Goal: Information Seeking & Learning: Learn about a topic

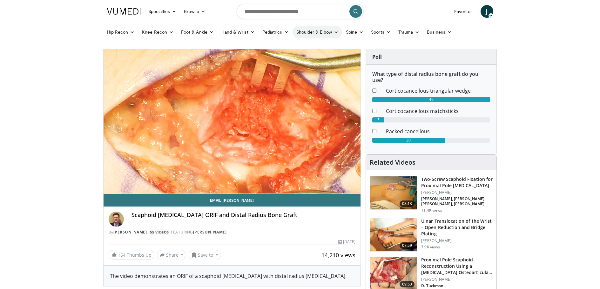
click at [320, 31] on link "Shoulder & Elbow" at bounding box center [318, 32] width 50 height 13
click at [288, 59] on link "Shoulder" at bounding box center [304, 57] width 76 height 10
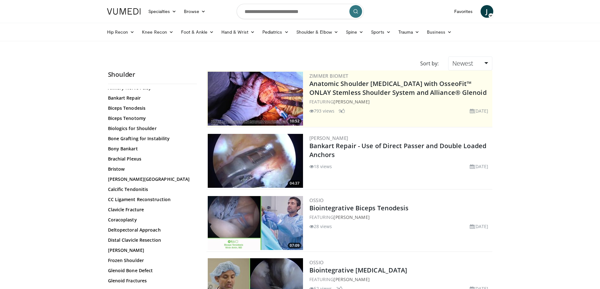
scroll to position [95, 0]
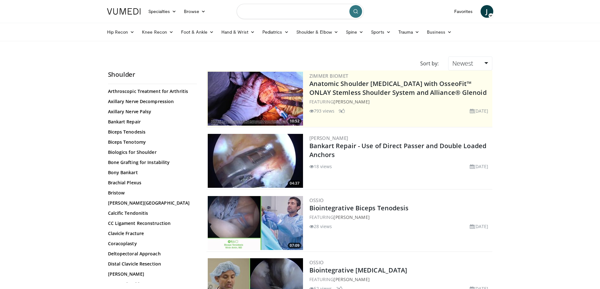
click at [313, 14] on input "Search topics, interventions" at bounding box center [300, 11] width 127 height 15
type input "**********"
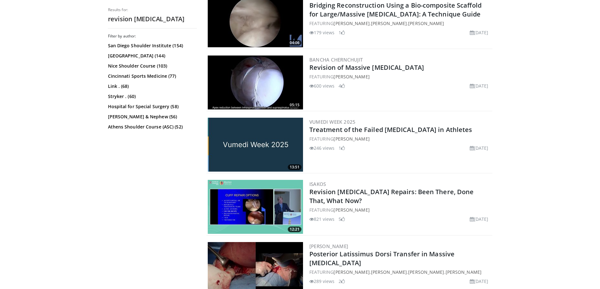
scroll to position [667, 0]
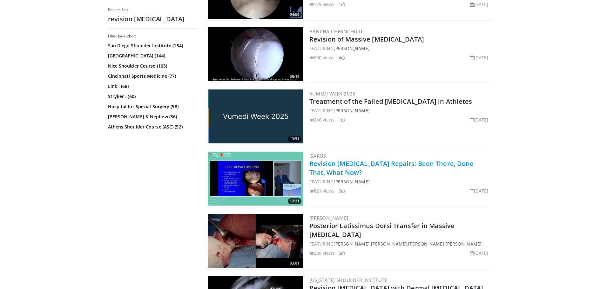
click at [320, 170] on link "Revision [MEDICAL_DATA] Repairs: Been There, Done That, What Now?" at bounding box center [391, 167] width 165 height 17
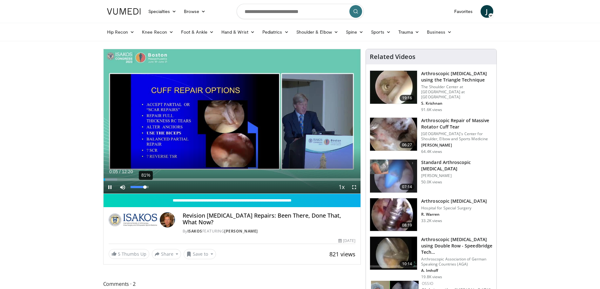
drag, startPoint x: 138, startPoint y: 187, endPoint x: 145, endPoint y: 189, distance: 6.9
click at [145, 189] on div "81%" at bounding box center [140, 187] width 22 height 13
click at [144, 187] on div "Volume Level" at bounding box center [138, 187] width 14 height 2
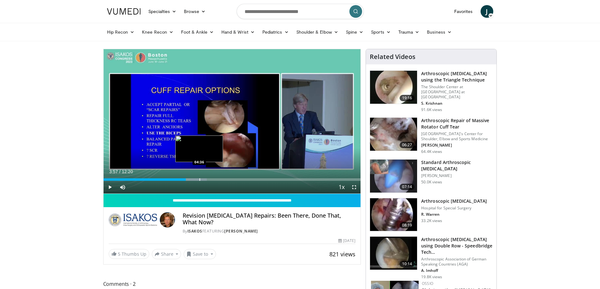
click at [200, 180] on div "Progress Bar" at bounding box center [200, 180] width 1 height 3
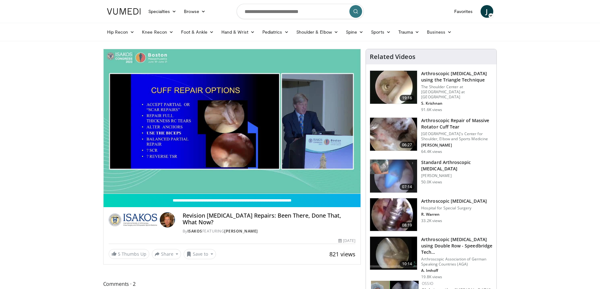
click at [230, 125] on div "10 seconds Tap to unmute" at bounding box center [232, 121] width 257 height 145
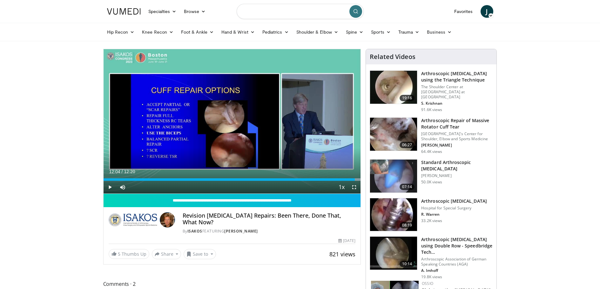
click at [302, 14] on input "Search topics, interventions" at bounding box center [300, 11] width 127 height 15
type input "**********"
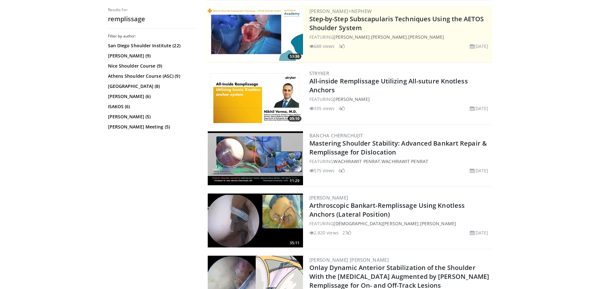
scroll to position [159, 0]
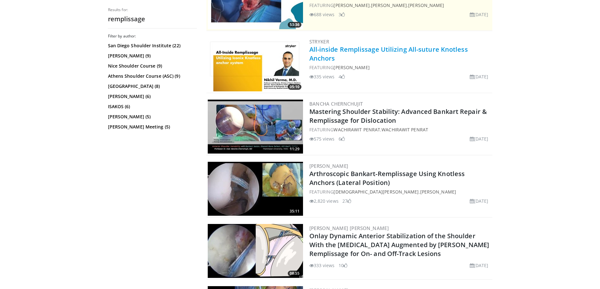
click at [346, 52] on link "All-inside Remplissage Utilizing All-suture Knotless Anchors" at bounding box center [388, 53] width 159 height 17
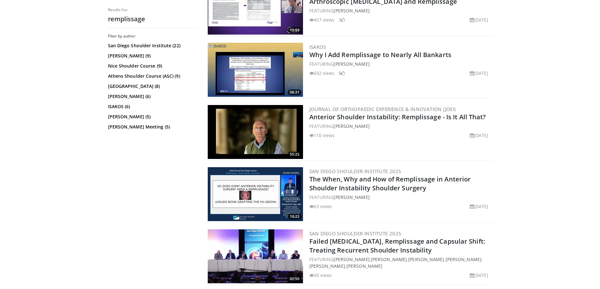
scroll to position [536, 0]
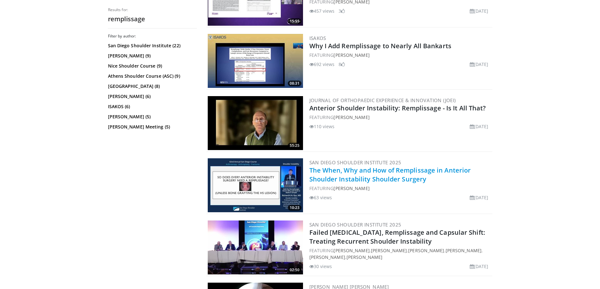
click at [347, 172] on link "The When, Why and How of Remplissage in Anterior Shoulder Instability Shoulder …" at bounding box center [390, 174] width 162 height 17
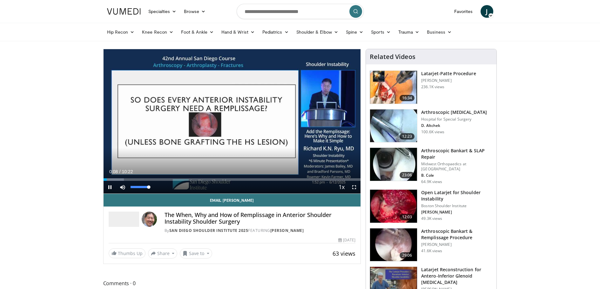
drag, startPoint x: 144, startPoint y: 188, endPoint x: 152, endPoint y: 190, distance: 8.9
click at [152, 190] on div "Mute 100%" at bounding box center [138, 187] width 44 height 13
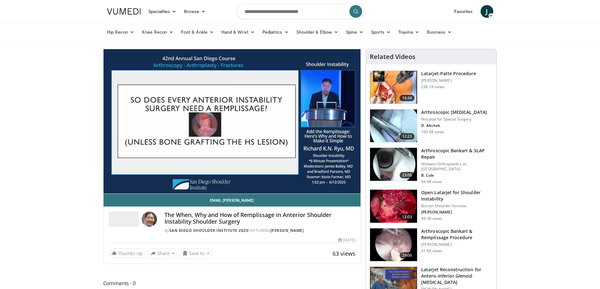
click at [437, 236] on h3 "Arthroscopic Bankart & Remplissage Procedure" at bounding box center [456, 234] width 71 height 13
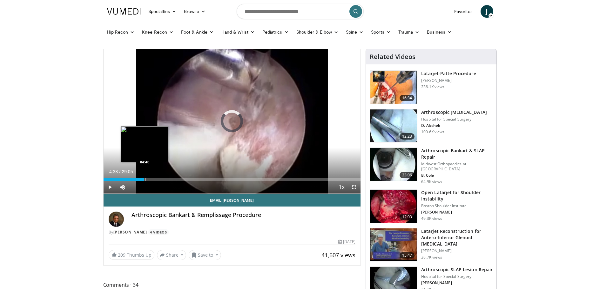
click at [145, 180] on div "Progress Bar" at bounding box center [145, 180] width 1 height 3
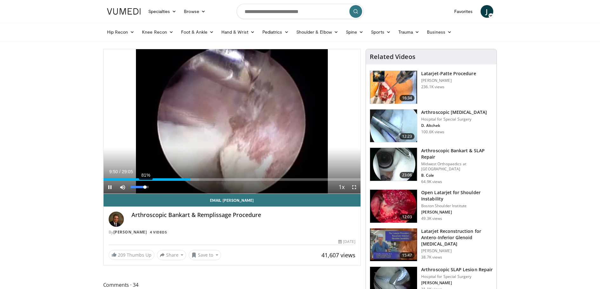
drag, startPoint x: 150, startPoint y: 188, endPoint x: 145, endPoint y: 187, distance: 4.5
click at [145, 187] on div "Volume Level" at bounding box center [138, 187] width 15 height 2
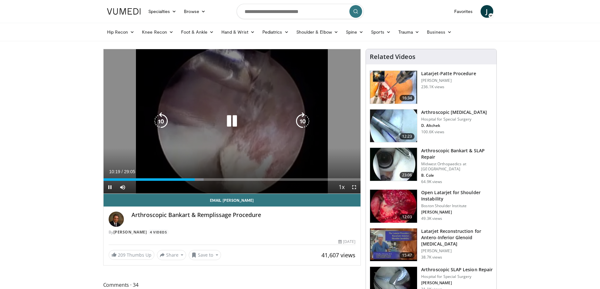
click at [235, 120] on icon "Video Player" at bounding box center [232, 121] width 18 height 18
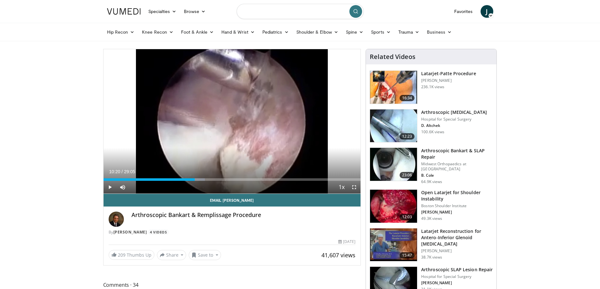
click at [308, 15] on input "Search topics, interventions" at bounding box center [300, 11] width 127 height 15
type input "**********"
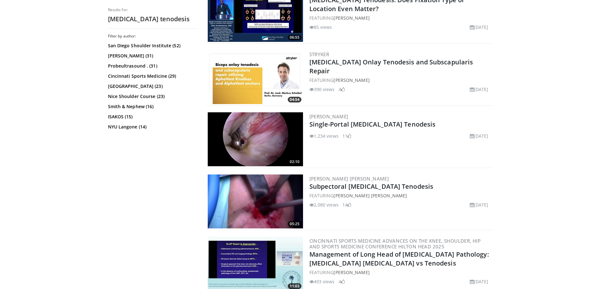
scroll to position [572, 0]
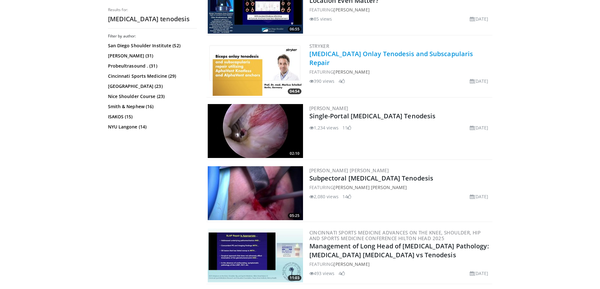
click at [363, 54] on link "[MEDICAL_DATA] Onlay Tenodesis and Subscapularis Repair" at bounding box center [391, 58] width 164 height 17
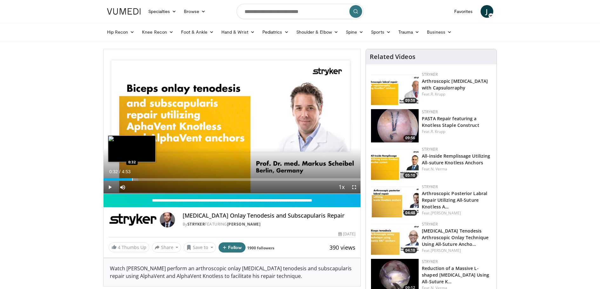
click at [132, 177] on div "Loaded : 13.49% 0:00 0:32" at bounding box center [232, 178] width 257 height 6
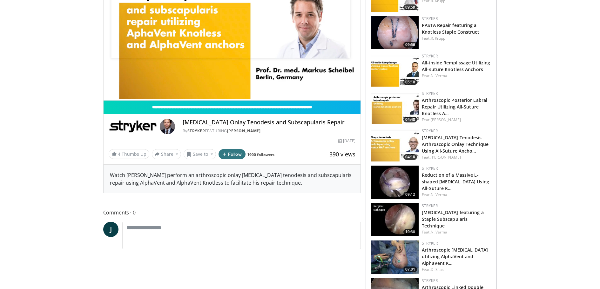
scroll to position [95, 0]
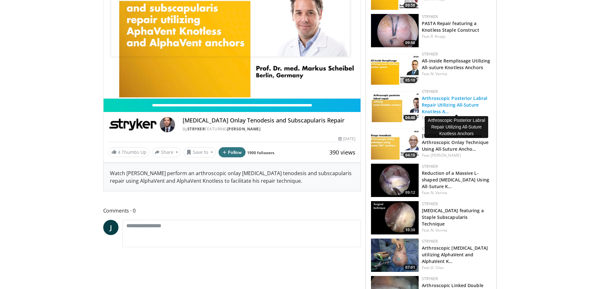
click at [438, 105] on link "Arthroscopic Posterior Labral Repair Utilizing All-Suture Knotless A…" at bounding box center [454, 104] width 65 height 19
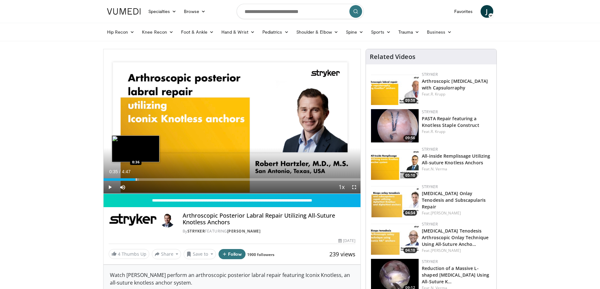
click at [136, 179] on div "Progress Bar" at bounding box center [136, 180] width 1 height 3
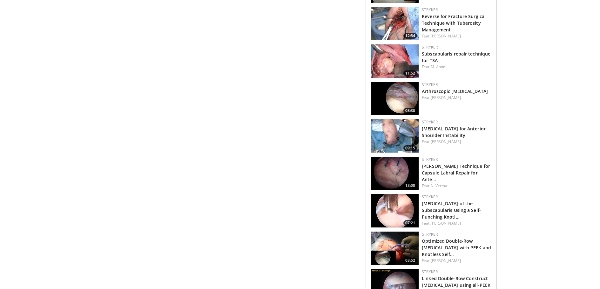
scroll to position [413, 0]
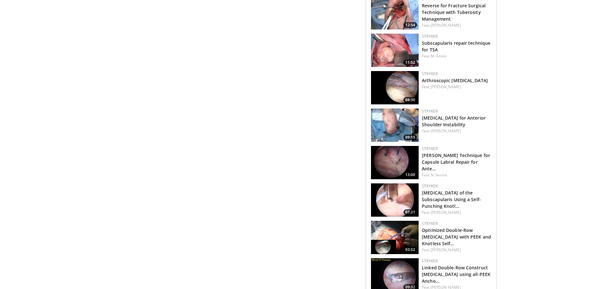
click at [401, 169] on img at bounding box center [395, 162] width 48 height 33
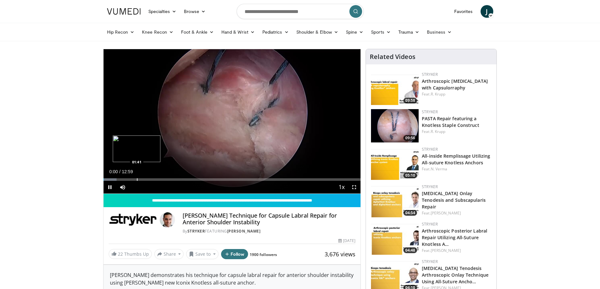
click at [137, 179] on div "Progress Bar" at bounding box center [137, 180] width 1 height 3
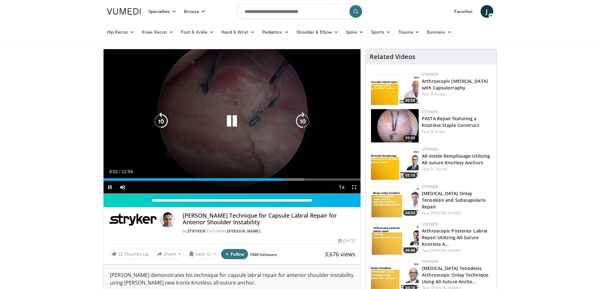
click at [233, 119] on icon "Video Player" at bounding box center [232, 121] width 18 height 18
